Goal: Transaction & Acquisition: Purchase product/service

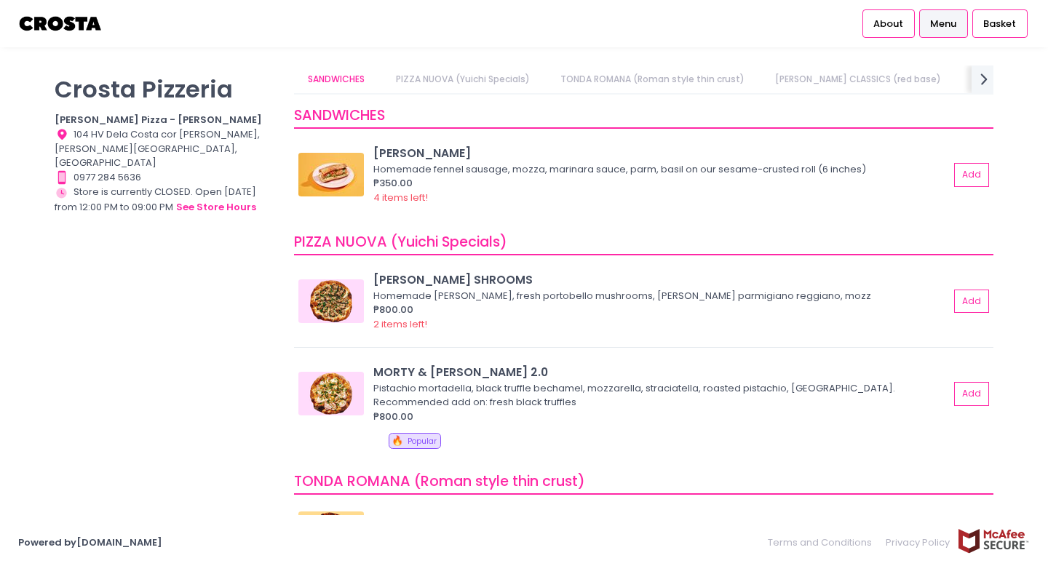
click at [953, 20] on span "Menu" at bounding box center [943, 24] width 26 height 15
click at [987, 79] on icon at bounding box center [983, 79] width 7 height 12
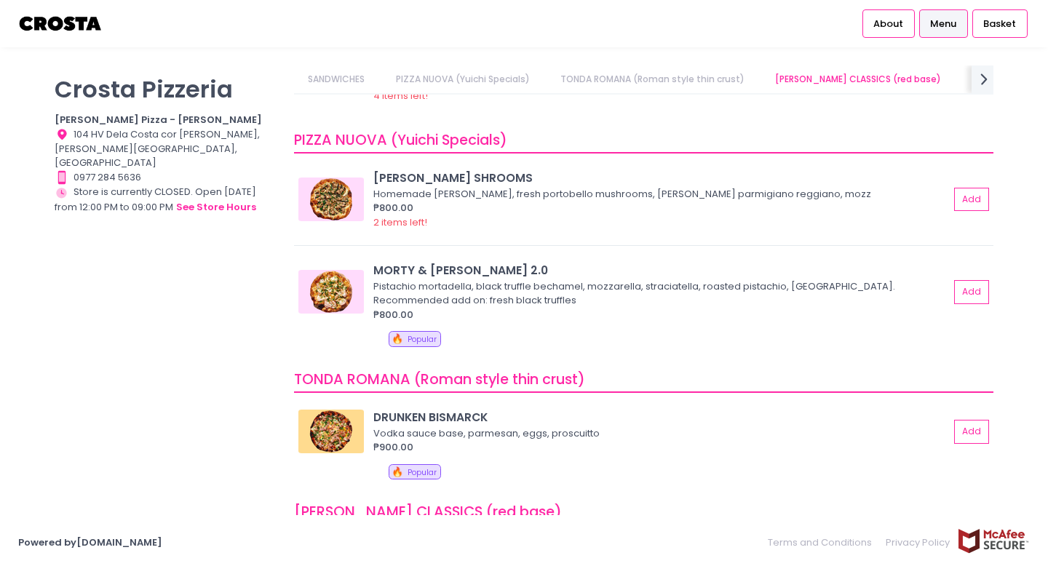
scroll to position [104, 0]
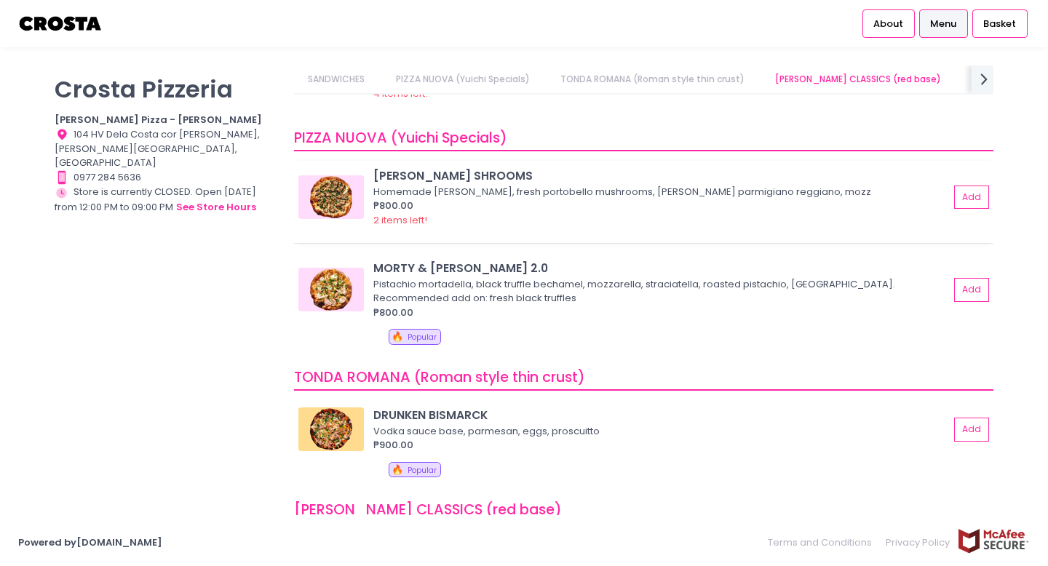
click at [541, 216] on div "2 items left!" at bounding box center [661, 220] width 576 height 15
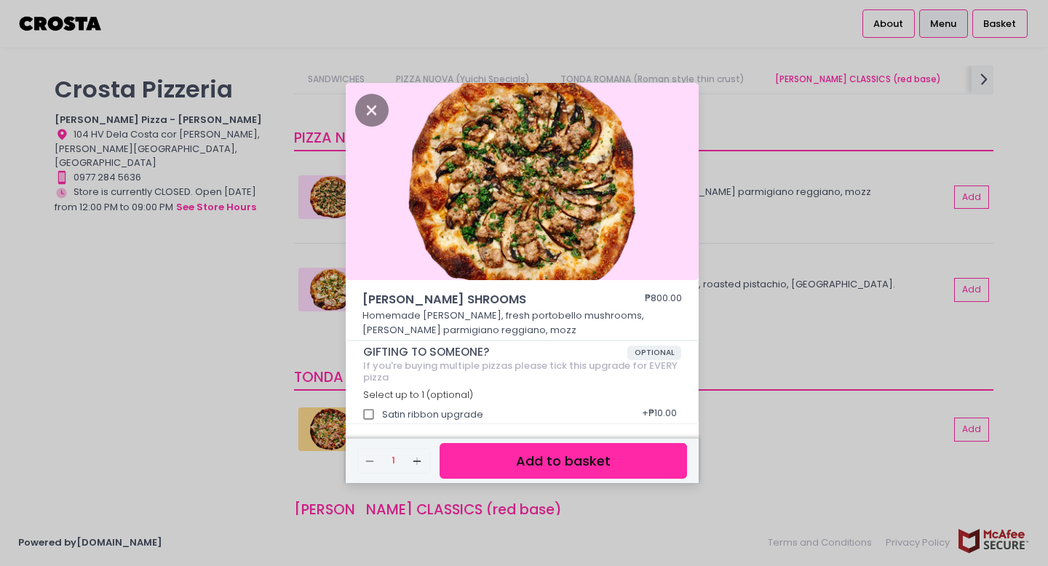
click at [571, 461] on button "Add to basket" at bounding box center [563, 461] width 247 height 36
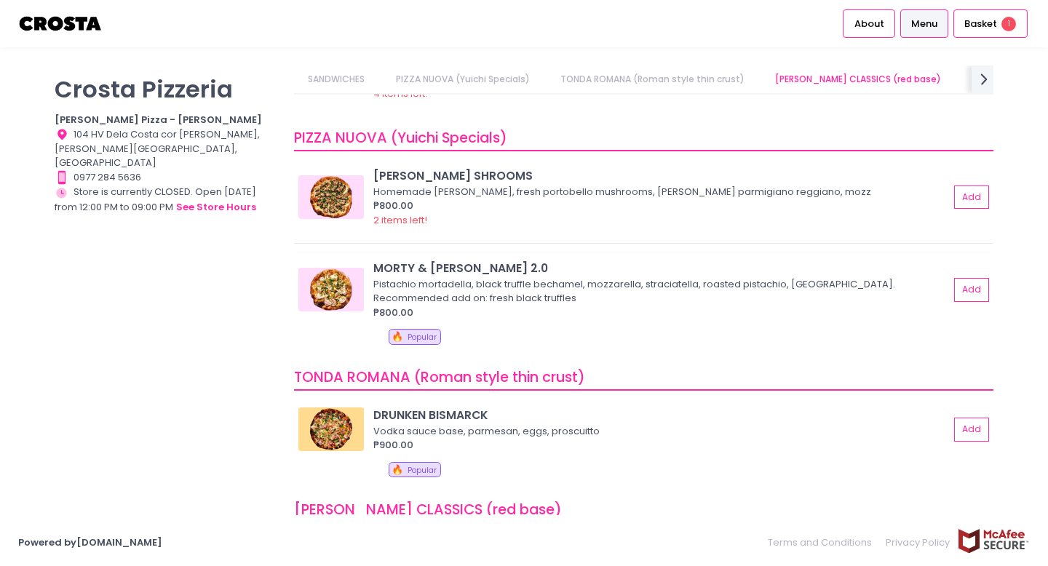
click at [515, 278] on div "Pistachio mortadella, black truffle bechamel, mozzarella, straciatella, roasted…" at bounding box center [658, 291] width 571 height 28
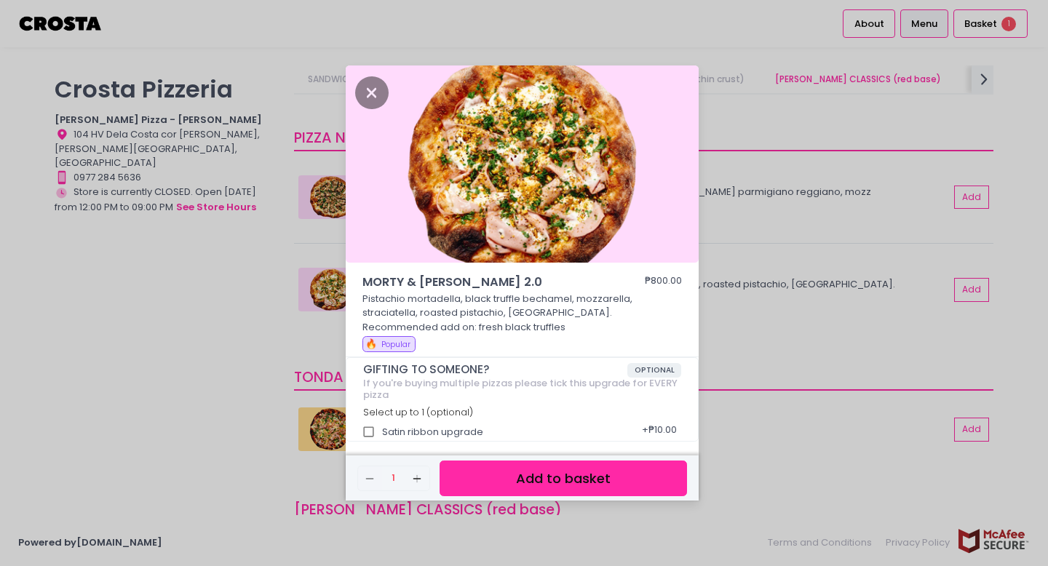
click at [560, 474] on button "Add to basket" at bounding box center [563, 479] width 247 height 36
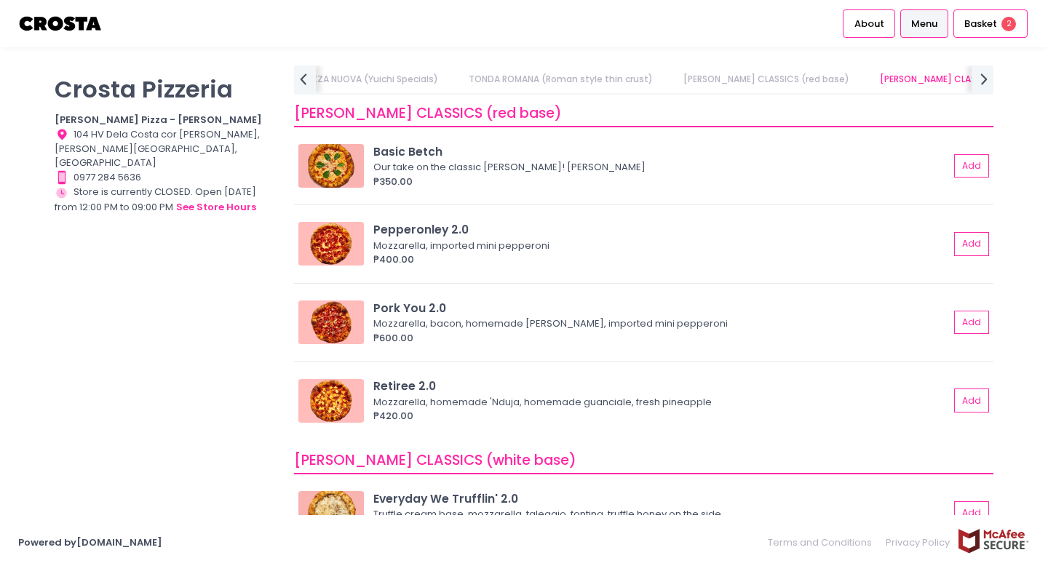
scroll to position [502, 0]
click at [608, 245] on div "Mozzarella, imported mini pepperoni" at bounding box center [658, 244] width 571 height 15
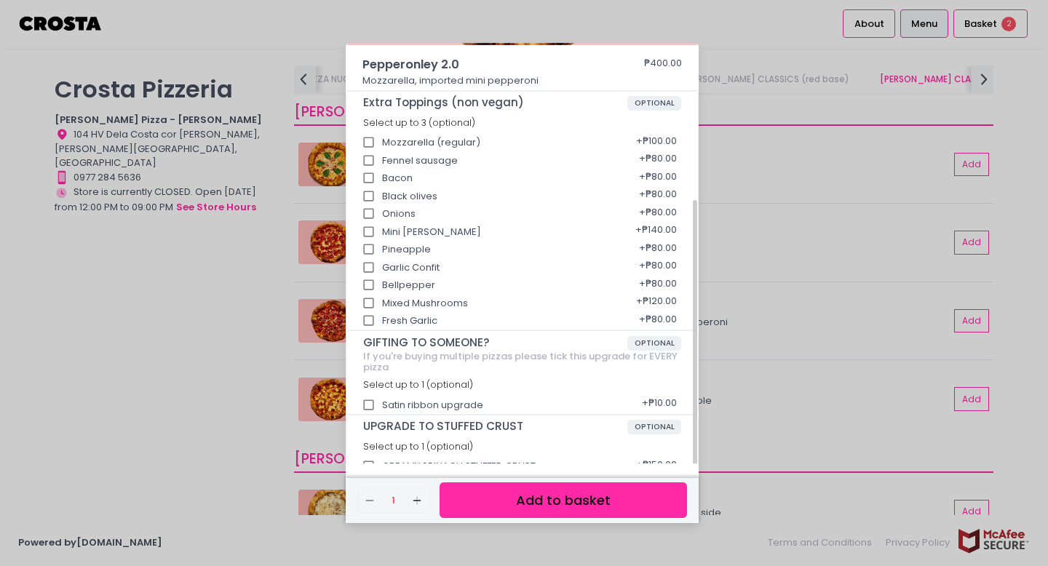
scroll to position [212, 0]
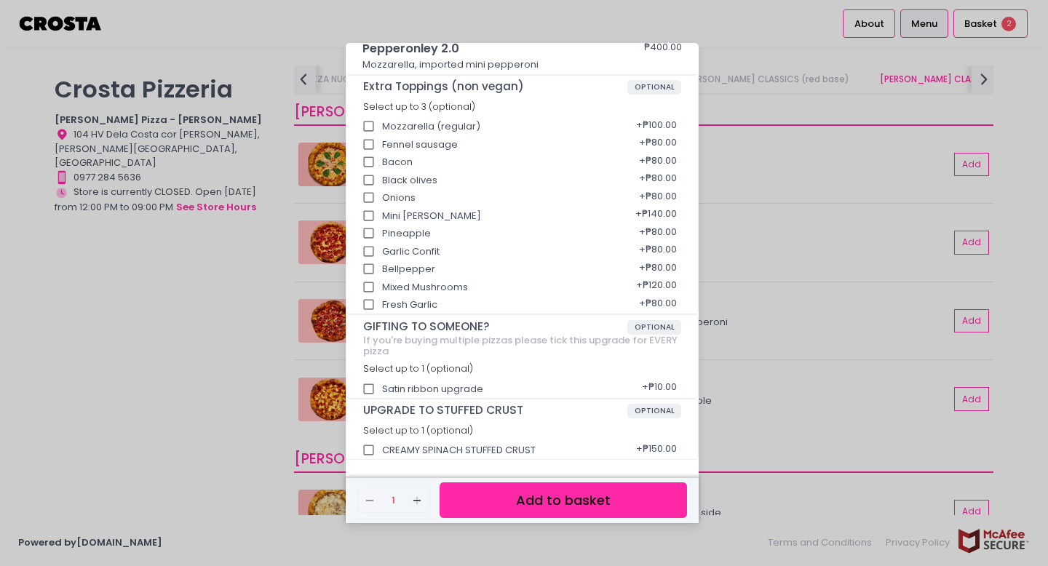
click at [545, 501] on button "Add to basket" at bounding box center [563, 500] width 247 height 36
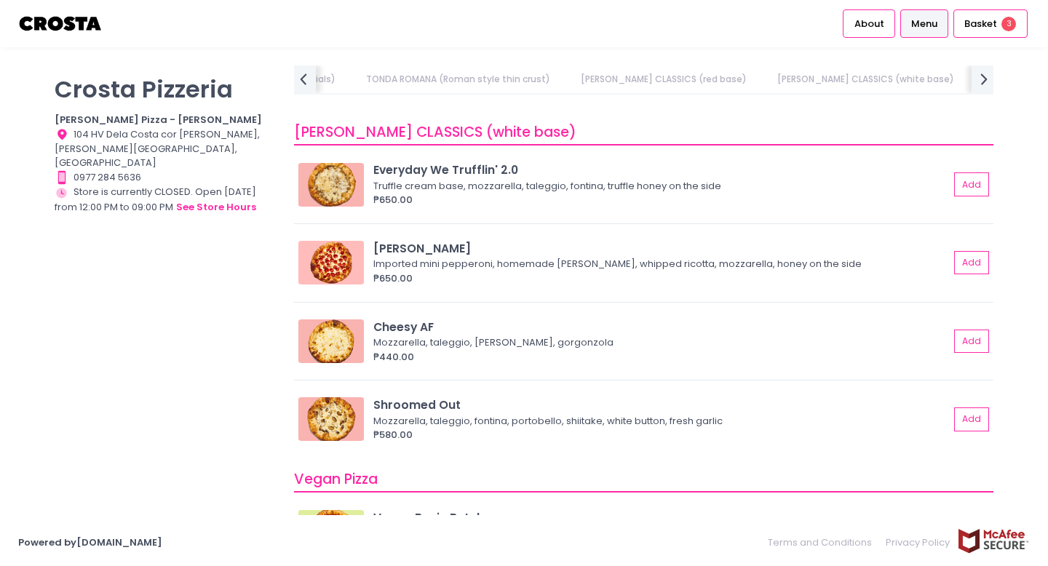
scroll to position [830, 0]
click at [975, 342] on button "Add" at bounding box center [971, 341] width 33 height 24
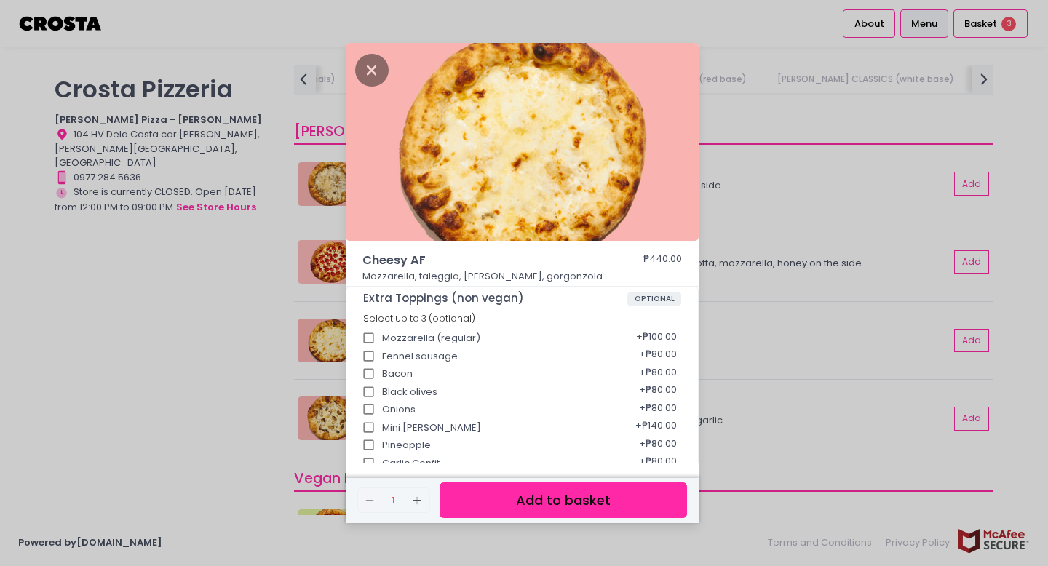
click at [575, 490] on button "Add to basket" at bounding box center [563, 500] width 247 height 36
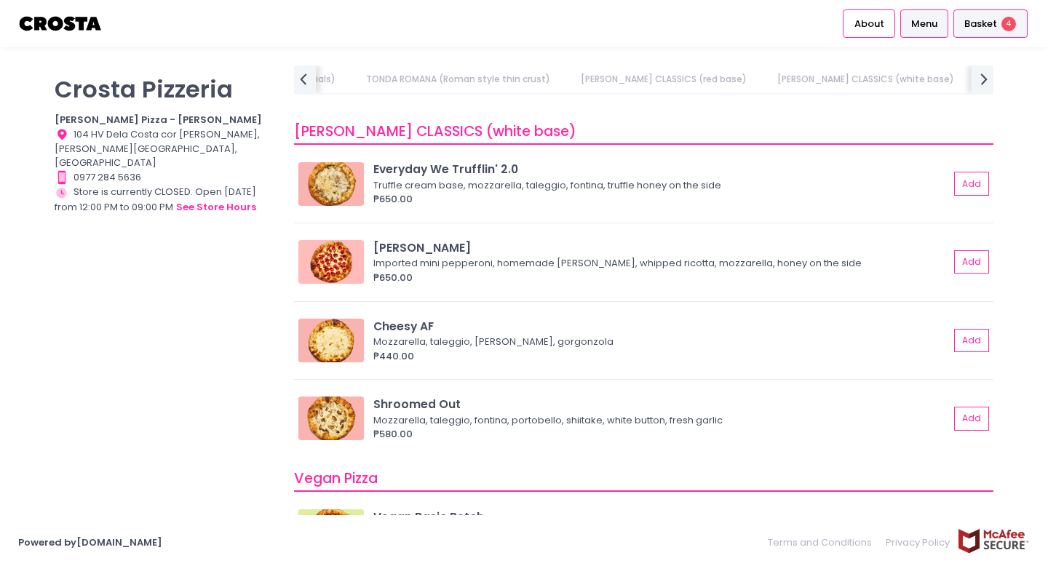
click at [995, 23] on span "Basket" at bounding box center [980, 24] width 33 height 15
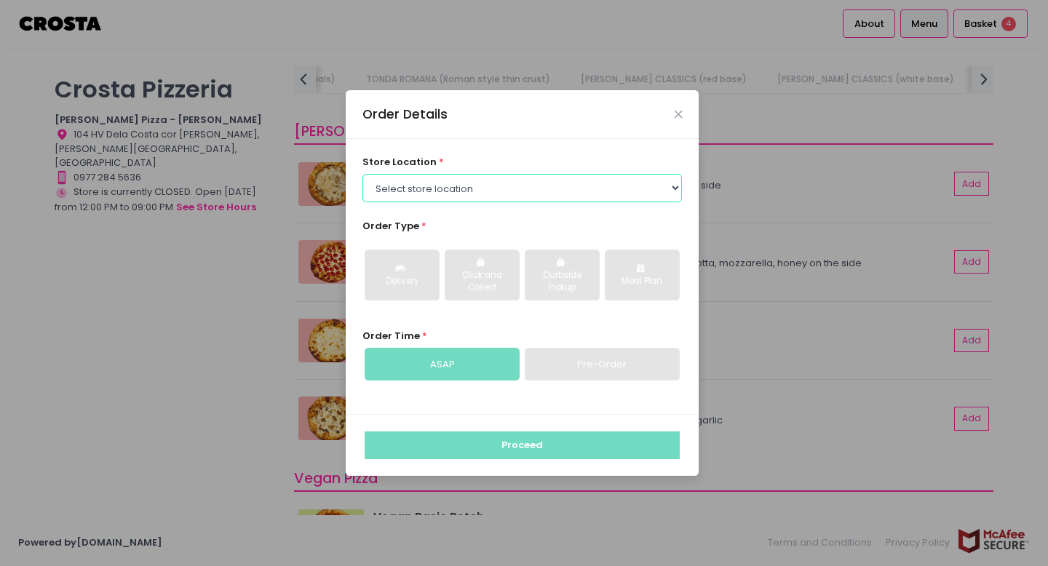
click at [563, 175] on select "Select store location [PERSON_NAME] Pizza - [PERSON_NAME] Pizza - [GEOGRAPHIC_D…" at bounding box center [522, 188] width 320 height 28
select select "5fabb2e53664a8677beaeb89"
click at [362, 174] on select "Select store location [PERSON_NAME] Pizza - [PERSON_NAME] Pizza - [GEOGRAPHIC_D…" at bounding box center [522, 188] width 320 height 28
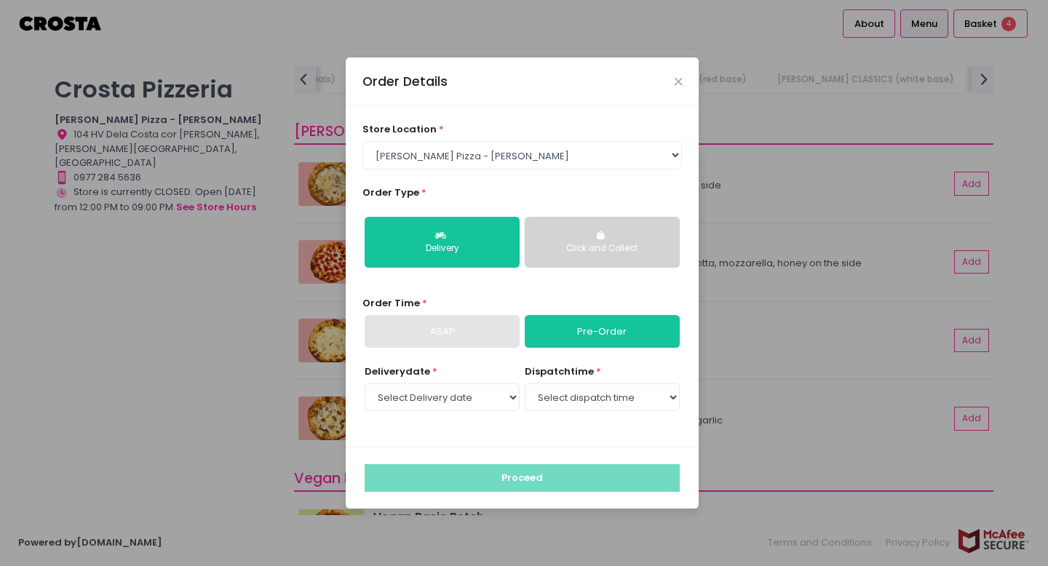
click at [482, 333] on div "ASAP" at bounding box center [442, 331] width 155 height 33
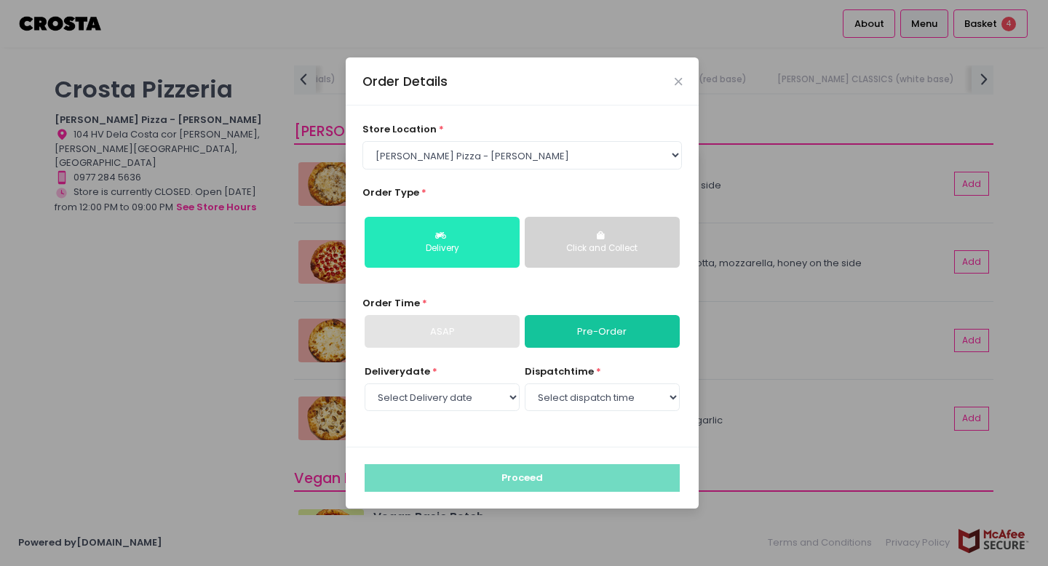
click at [475, 245] on div "Delivery" at bounding box center [442, 248] width 135 height 13
click at [472, 235] on button "Delivery" at bounding box center [442, 242] width 155 height 51
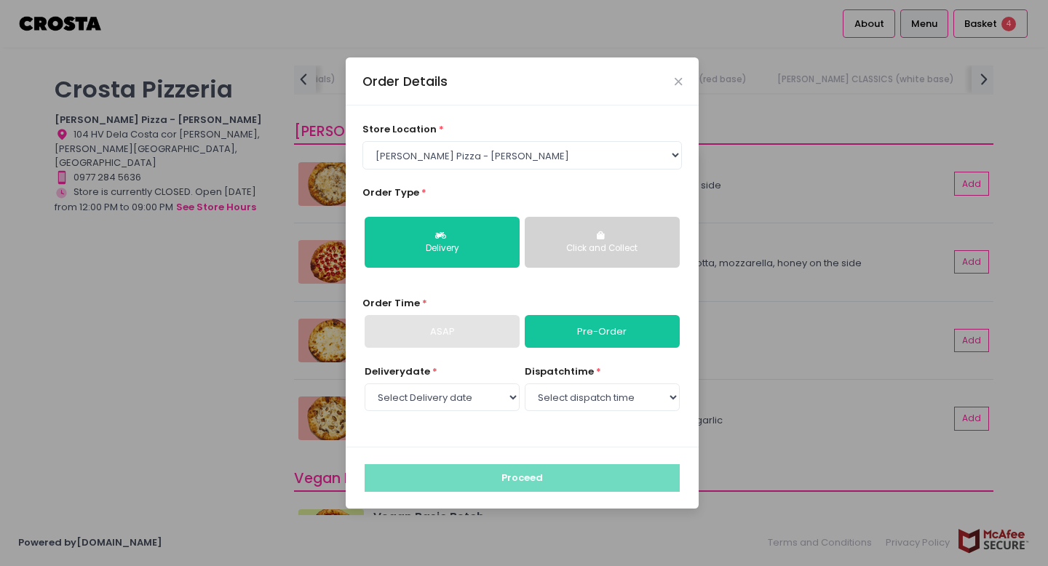
click at [576, 334] on link "Pre-Order" at bounding box center [602, 331] width 155 height 33
click at [485, 393] on select "Select Delivery date [DATE] [DATE] [DATE] [DATE] [DATE] [DATE]" at bounding box center [442, 397] width 155 height 28
select select "[DATE]"
click at [365, 383] on select "Select Delivery date [DATE] [DATE] [DATE] [DATE] [DATE] [DATE]" at bounding box center [442, 397] width 155 height 28
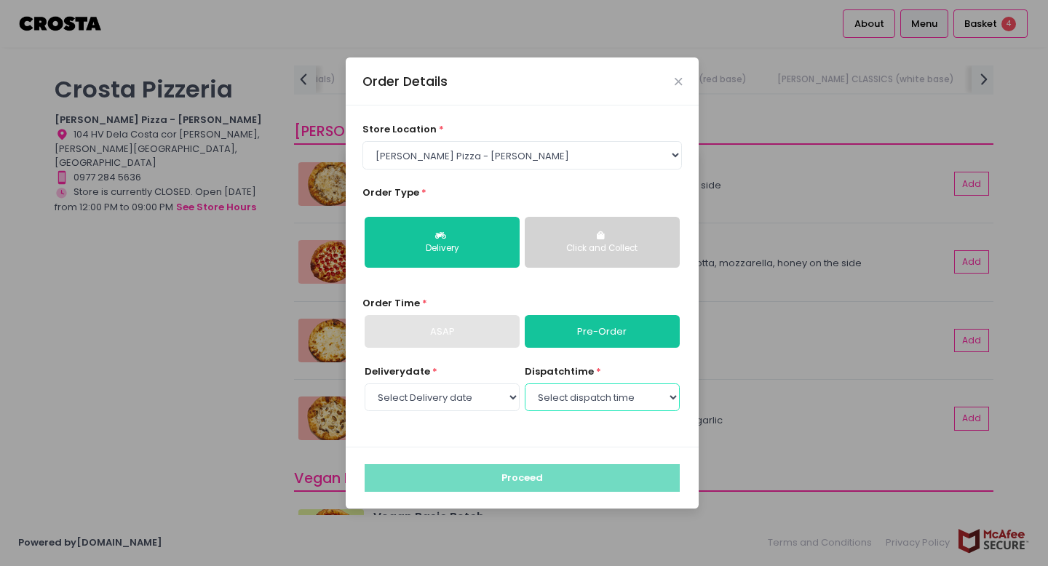
click at [595, 401] on select "Select dispatch time 12:30 PM - 01:00 PM 01:00 PM - 01:30 PM 01:30 PM - 02:00 P…" at bounding box center [602, 397] width 155 height 28
select select "12:30"
click at [525, 383] on select "Select dispatch time 12:30 PM - 01:00 PM 01:00 PM - 01:30 PM 01:30 PM - 02:00 P…" at bounding box center [602, 397] width 155 height 28
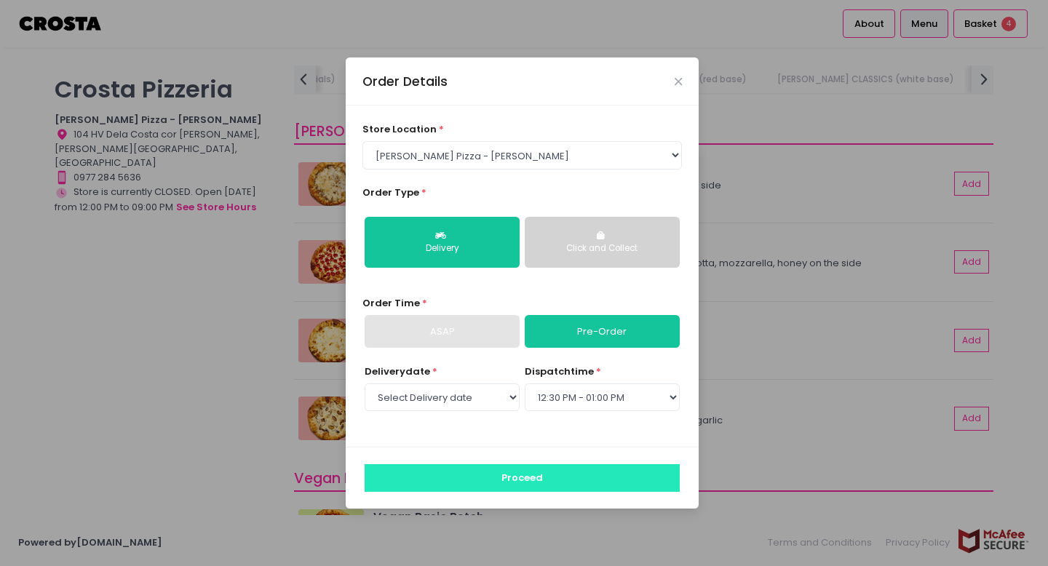
click at [508, 482] on button "Proceed" at bounding box center [522, 478] width 315 height 28
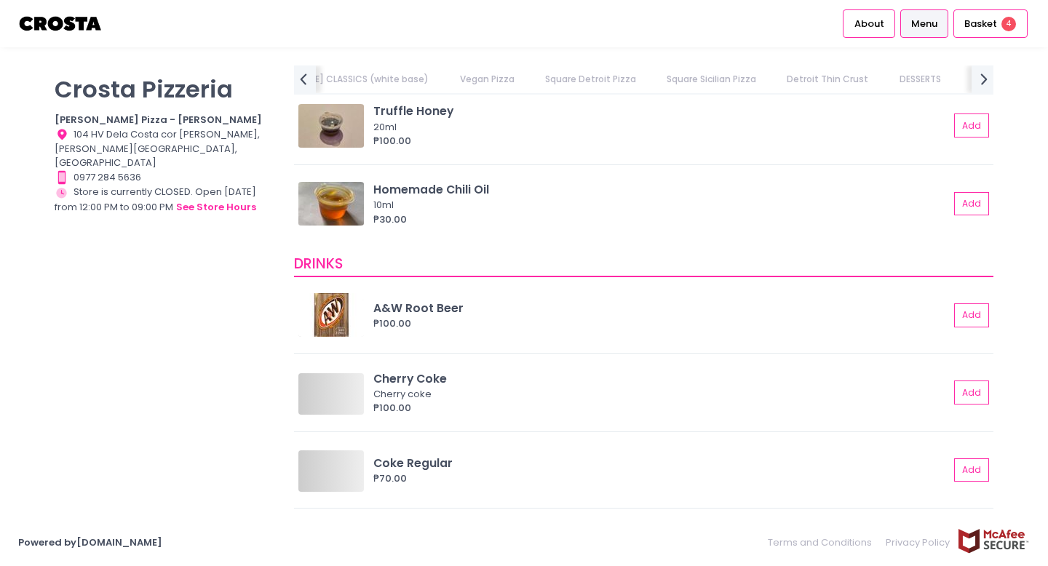
scroll to position [3561, 0]
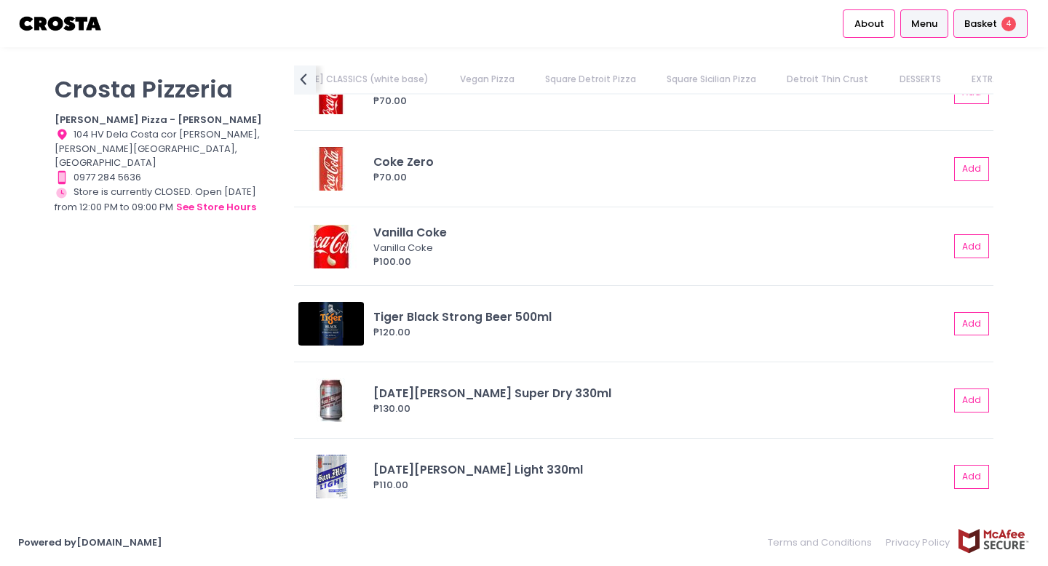
click at [988, 25] on span "Basket" at bounding box center [980, 24] width 33 height 15
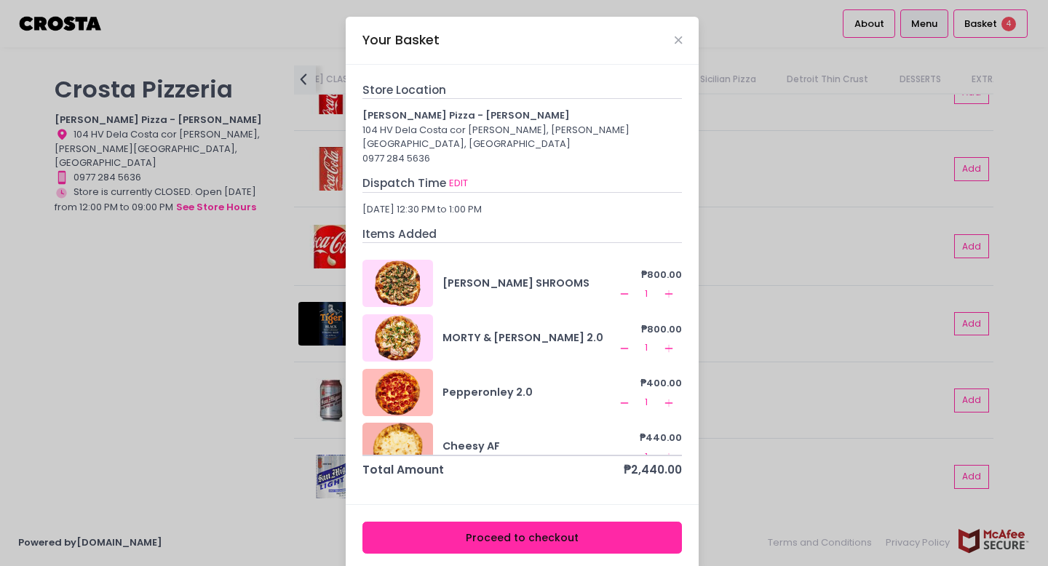
scroll to position [23, 0]
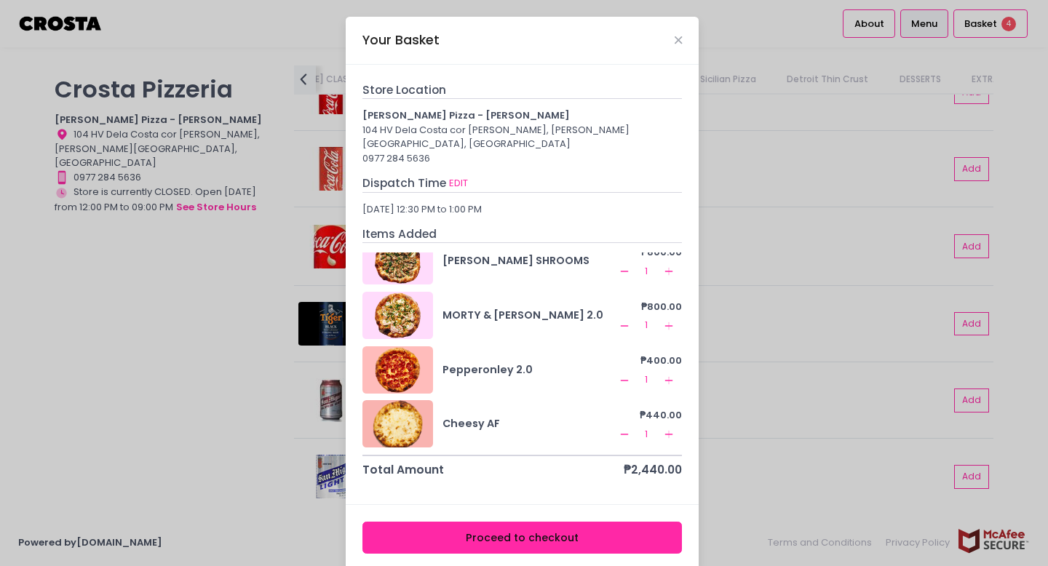
click at [520, 536] on button "Proceed to checkout" at bounding box center [522, 538] width 320 height 33
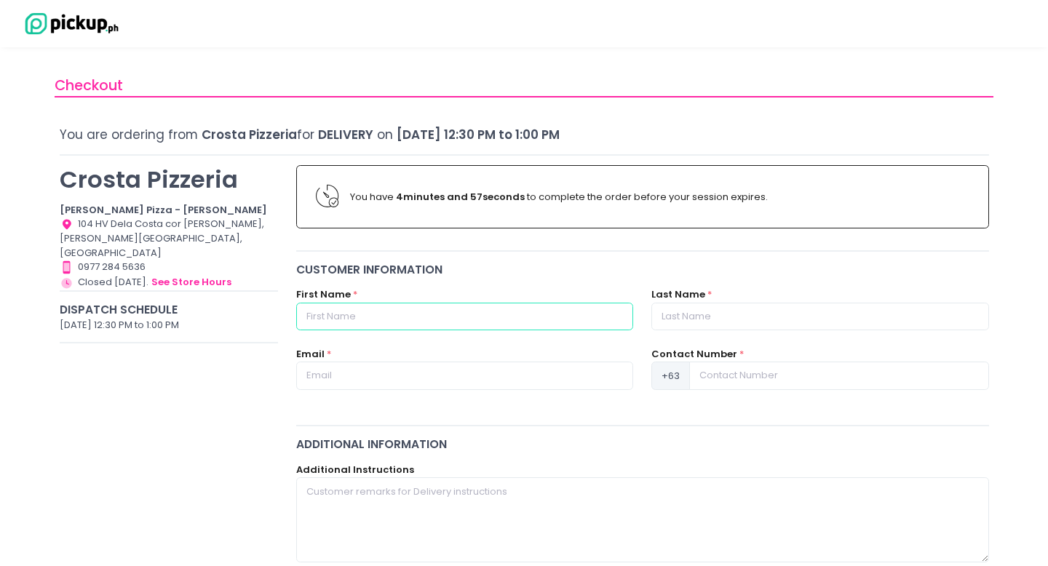
click at [383, 322] on input "text" at bounding box center [464, 317] width 337 height 28
type input "[PERSON_NAME]"
